Goal: Find specific page/section: Find specific page/section

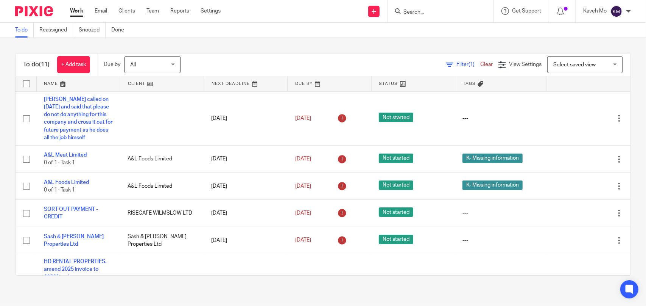
click at [412, 15] on input "Search" at bounding box center [437, 12] width 68 height 7
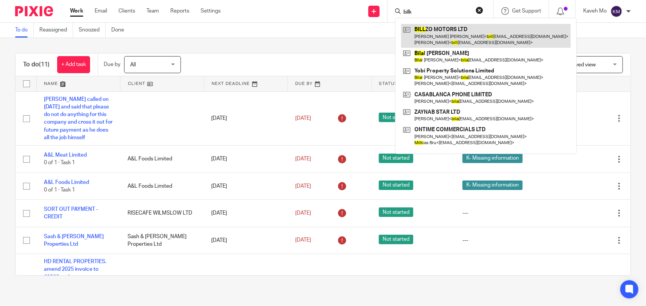
type input "bilk"
click at [431, 35] on link at bounding box center [486, 35] width 170 height 23
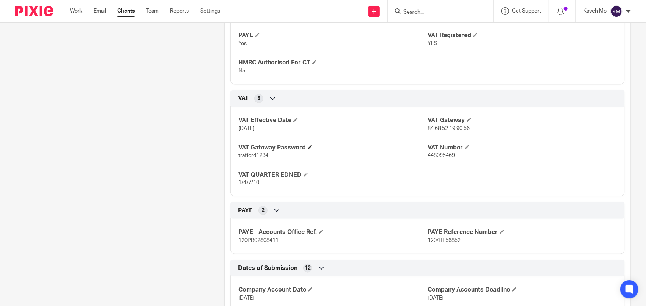
scroll to position [417, 0]
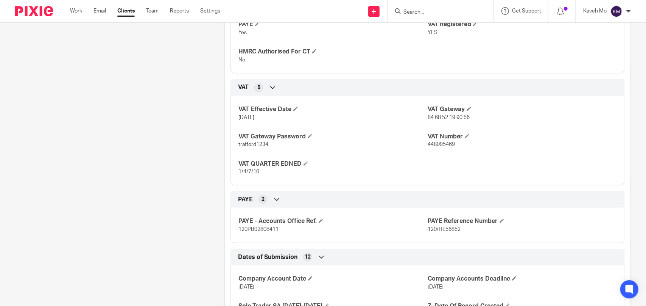
click at [442, 143] on span "448095469" at bounding box center [441, 144] width 27 height 5
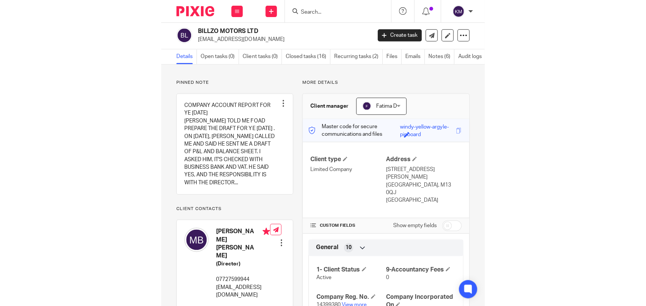
scroll to position [0, 0]
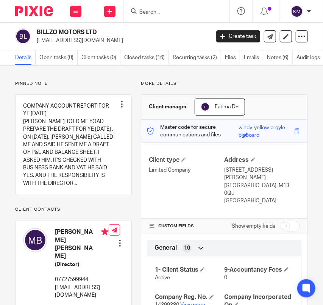
click at [70, 31] on h2 "BILLZO MOTORS LTD" at bounding box center [104, 32] width 134 height 8
copy div "BILLZO MOTORS LTD"
